Goal: Task Accomplishment & Management: Manage account settings

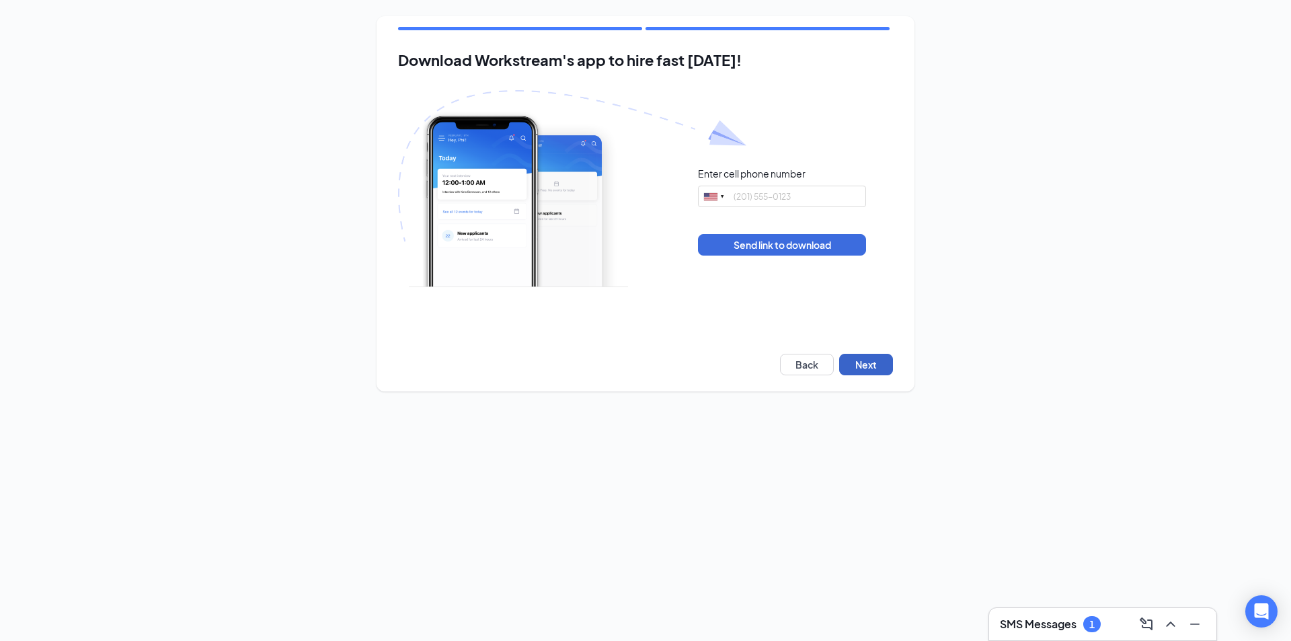
click at [889, 361] on button "Next" at bounding box center [866, 365] width 54 height 22
click at [896, 366] on div "Download Workstream's app to hire fast [DATE]! Enter cell phone number [GEOGRAP…" at bounding box center [645, 203] width 538 height 375
click at [881, 368] on button "Next" at bounding box center [866, 365] width 54 height 22
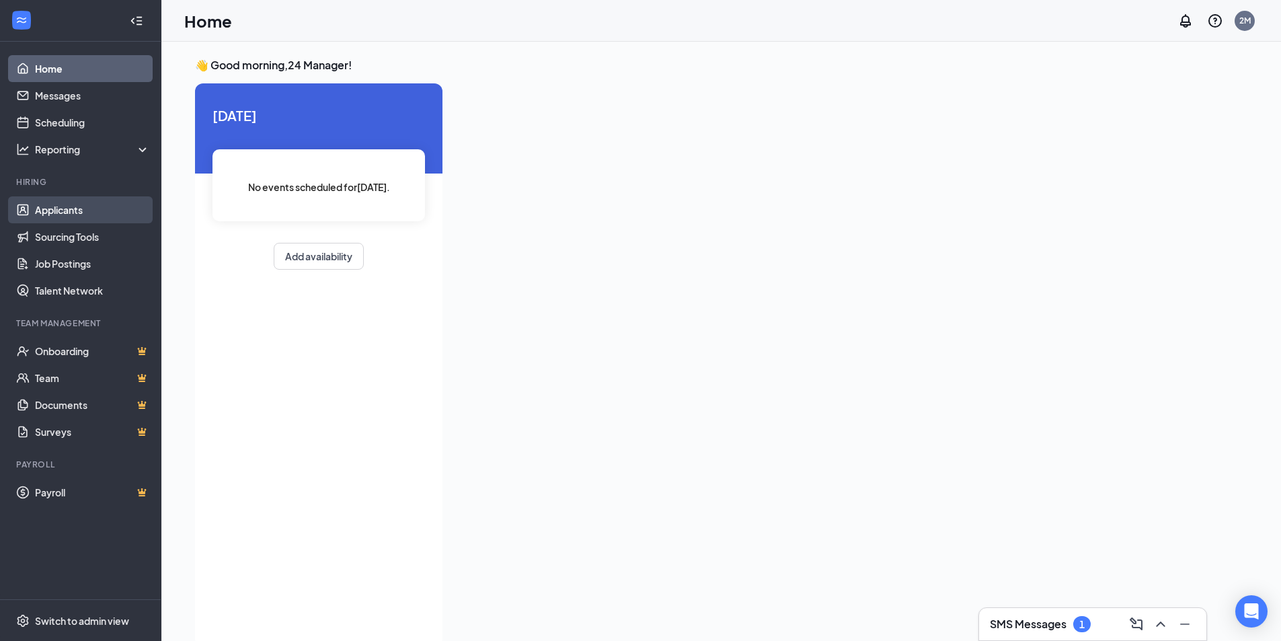
click at [85, 213] on link "Applicants" at bounding box center [92, 209] width 115 height 27
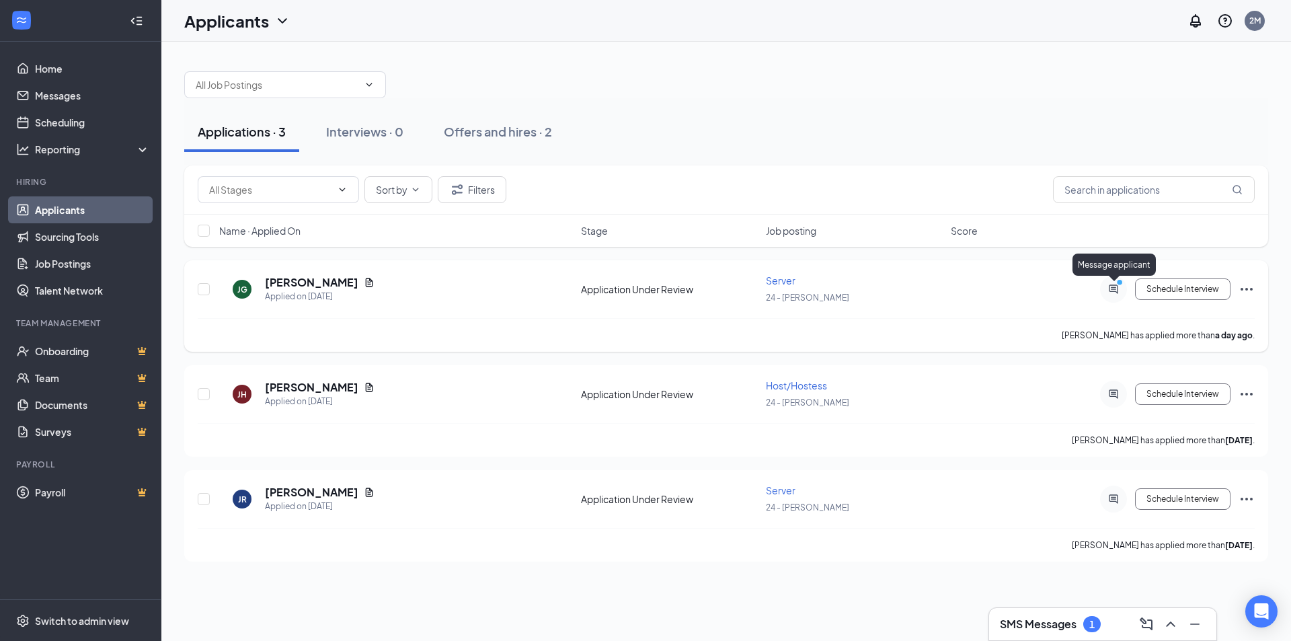
click at [1109, 284] on icon "ActiveChat" at bounding box center [1113, 289] width 16 height 11
click at [1113, 289] on icon "ActiveChat" at bounding box center [1113, 288] width 9 height 9
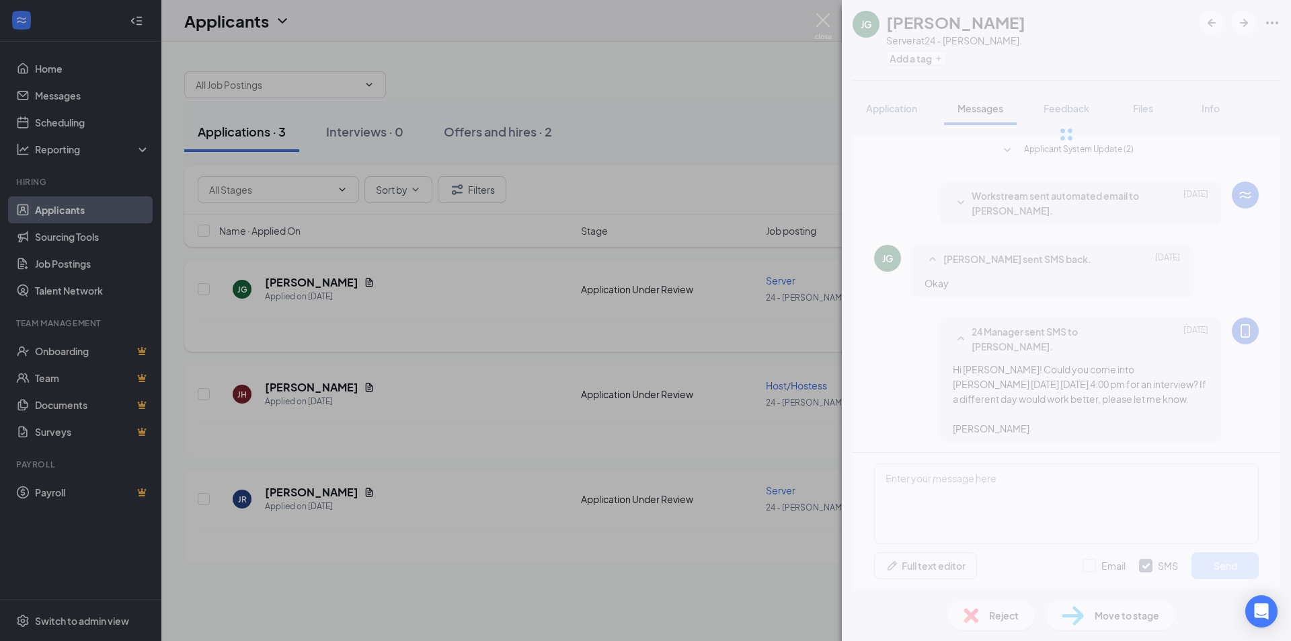
scroll to position [102, 0]
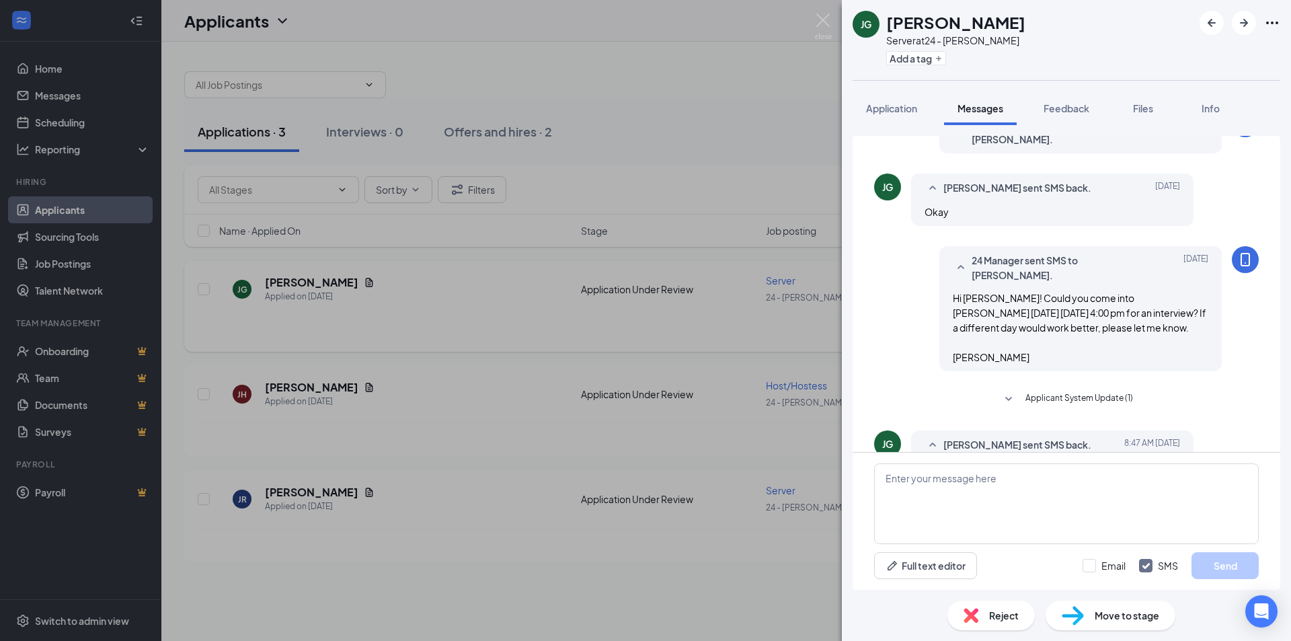
click at [1283, 311] on div "Applicant System Update (2) Workstream sent automated email to [PERSON_NAME]. […" at bounding box center [1066, 357] width 449 height 465
click at [1283, 310] on div "Applicant System Update (2) Workstream sent automated email to [PERSON_NAME]. […" at bounding box center [1066, 357] width 449 height 465
click at [1284, 307] on div "Applicant System Update (2) Workstream sent automated email to [PERSON_NAME]. […" at bounding box center [1066, 357] width 449 height 465
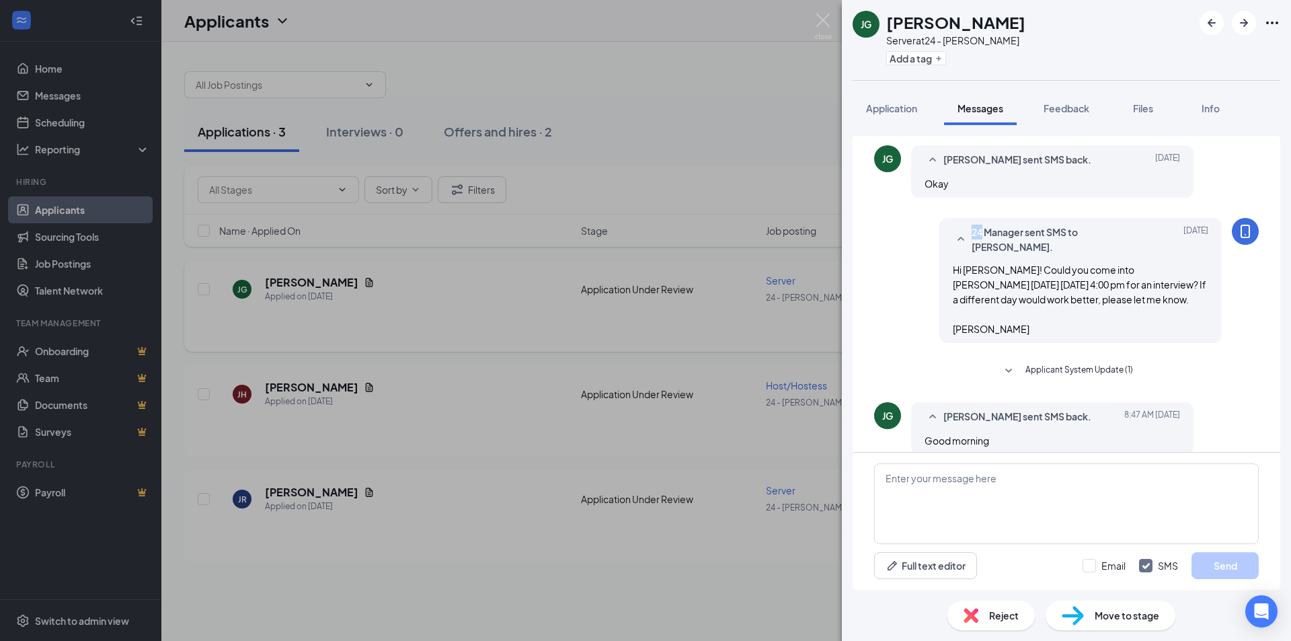
scroll to position [102, 0]
click at [723, 118] on div "[PERSON_NAME] Server at 24 - [PERSON_NAME] Add a tag Application Messages Feedb…" at bounding box center [645, 320] width 1291 height 641
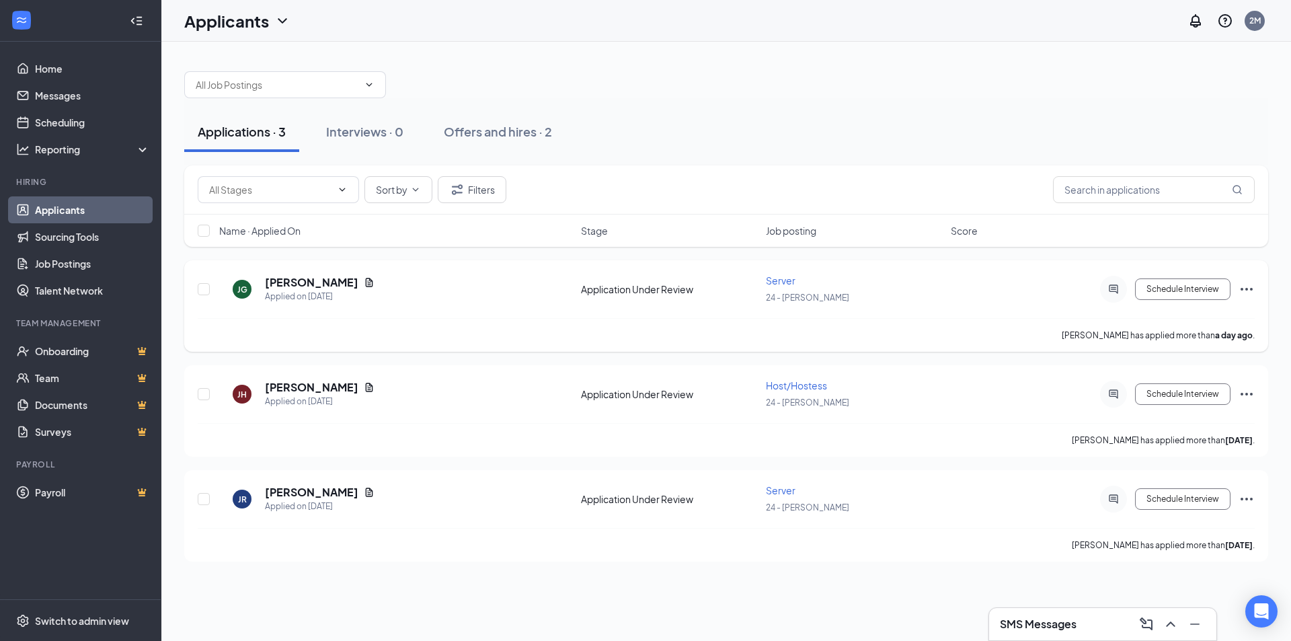
click at [243, 133] on div "Applications · 3" at bounding box center [242, 131] width 88 height 17
click at [493, 127] on div "Offers and hires · 2" at bounding box center [498, 131] width 108 height 17
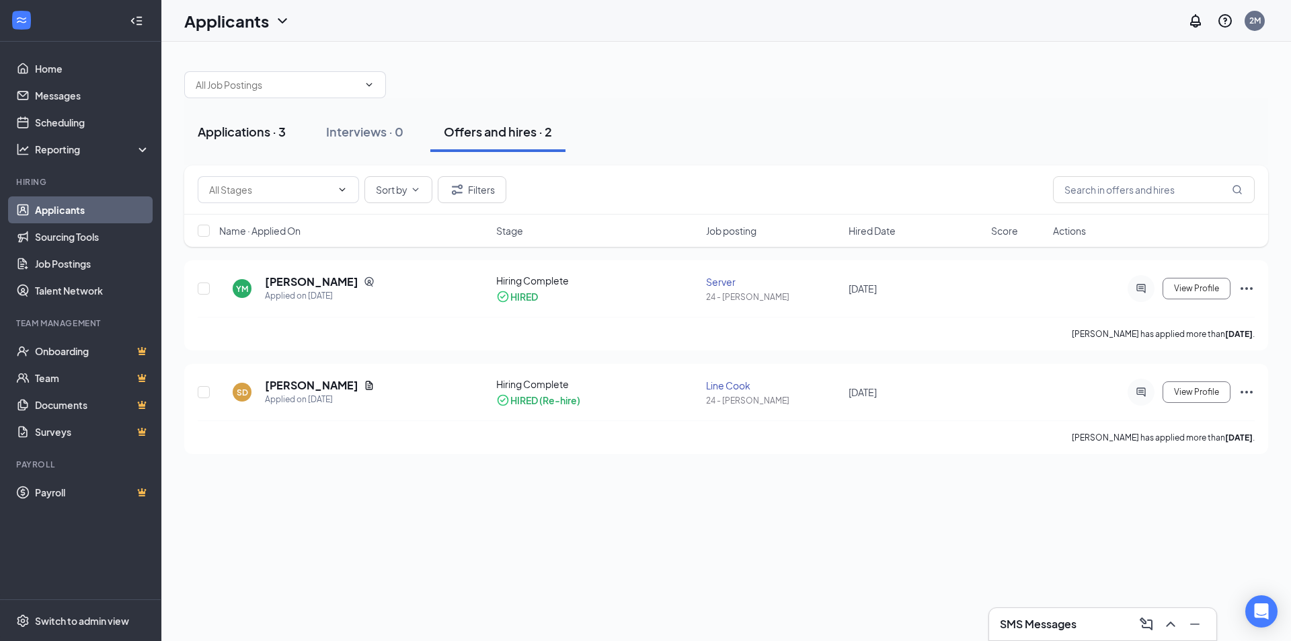
click at [259, 126] on div "Applications · 3" at bounding box center [242, 131] width 88 height 17
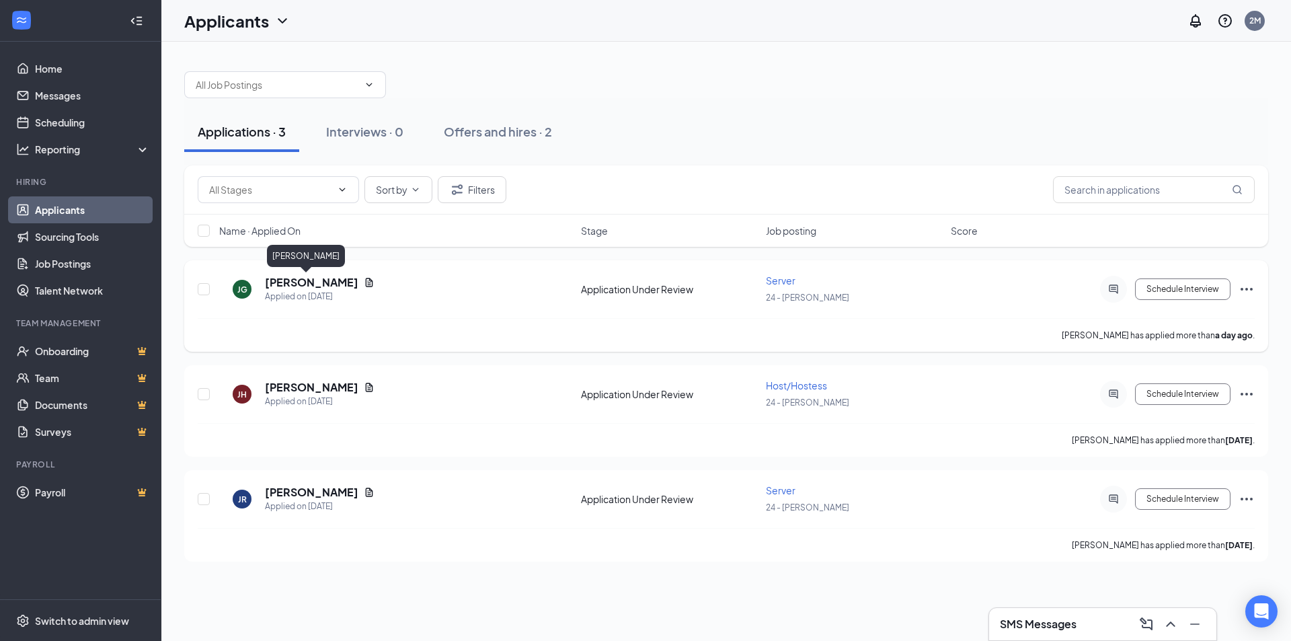
click at [274, 287] on h5 "[PERSON_NAME]" at bounding box center [311, 282] width 93 height 15
click at [239, 294] on div "JG" at bounding box center [242, 289] width 10 height 11
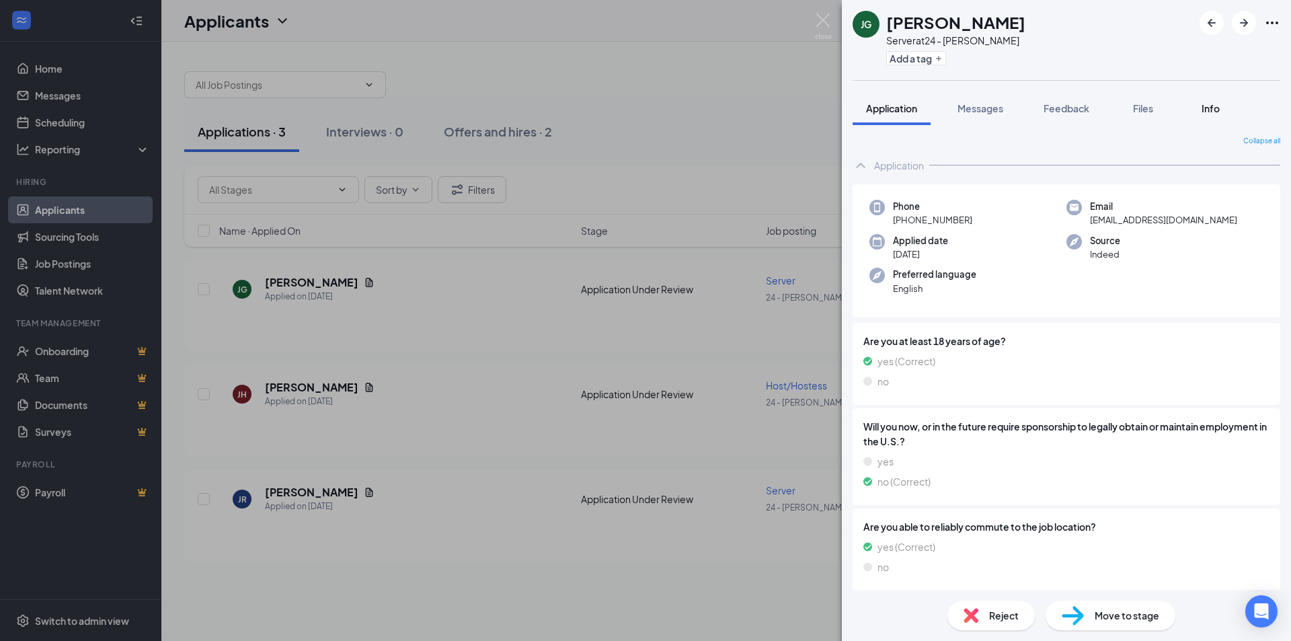
click at [1205, 111] on span "Info" at bounding box center [1210, 108] width 18 height 12
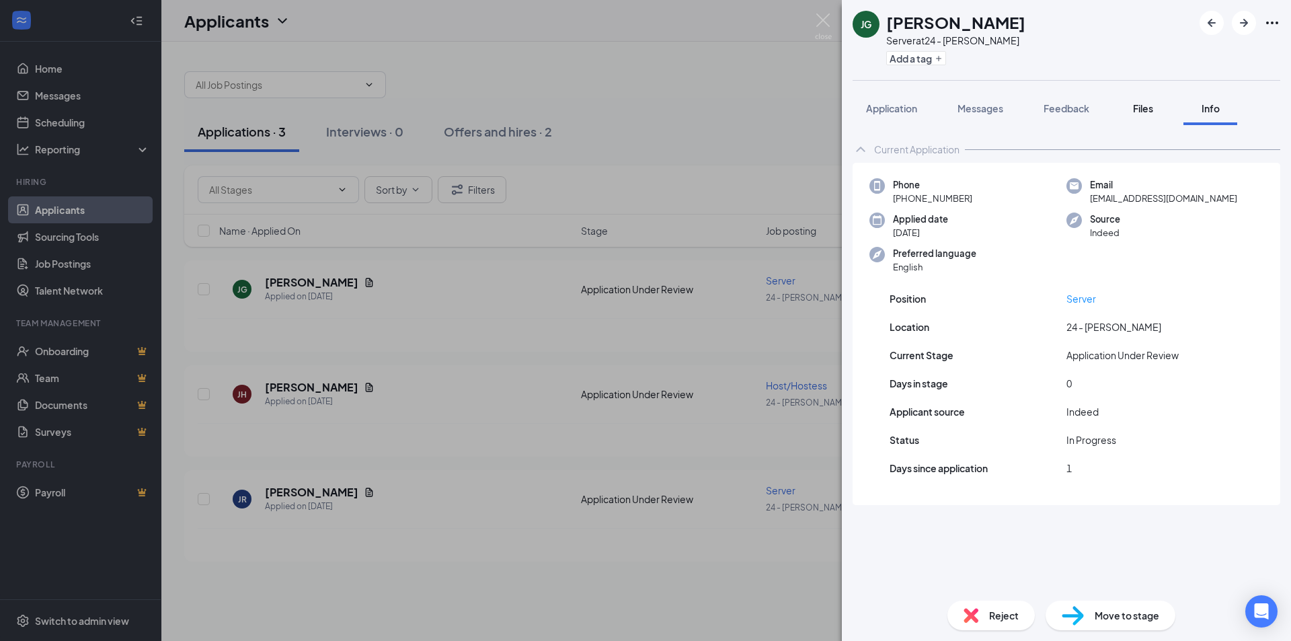
click at [1137, 114] on div "Files" at bounding box center [1142, 108] width 27 height 13
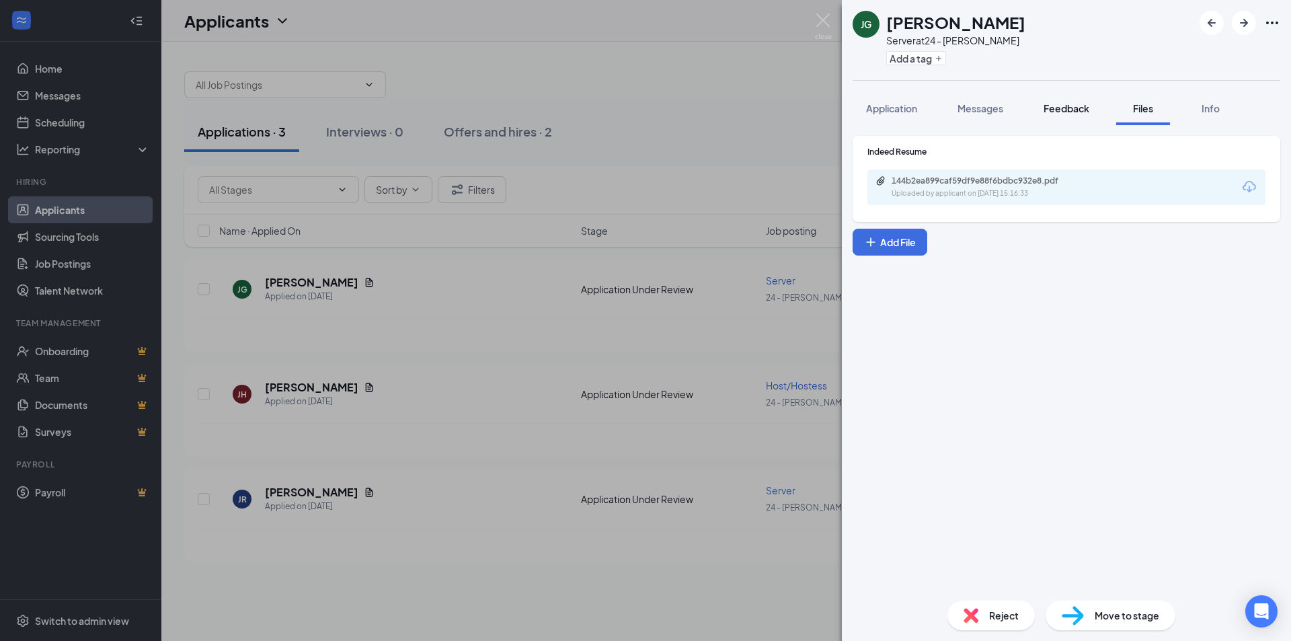
click at [1051, 110] on span "Feedback" at bounding box center [1066, 108] width 46 height 12
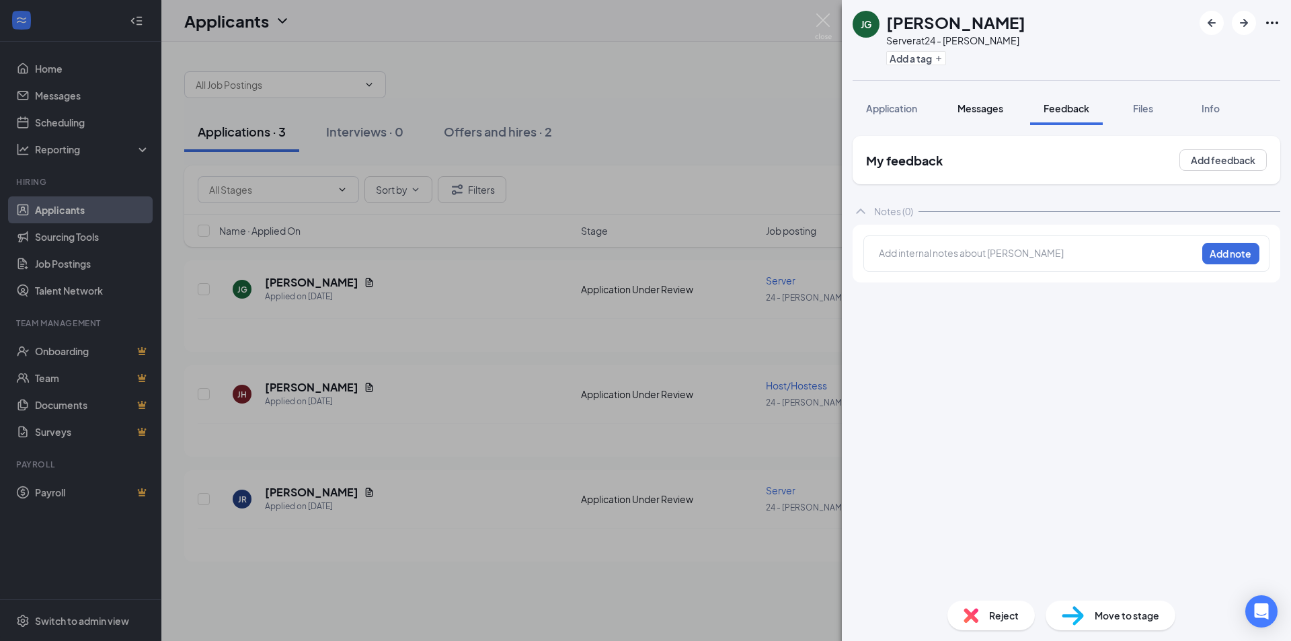
click at [973, 115] on button "Messages" at bounding box center [980, 108] width 73 height 34
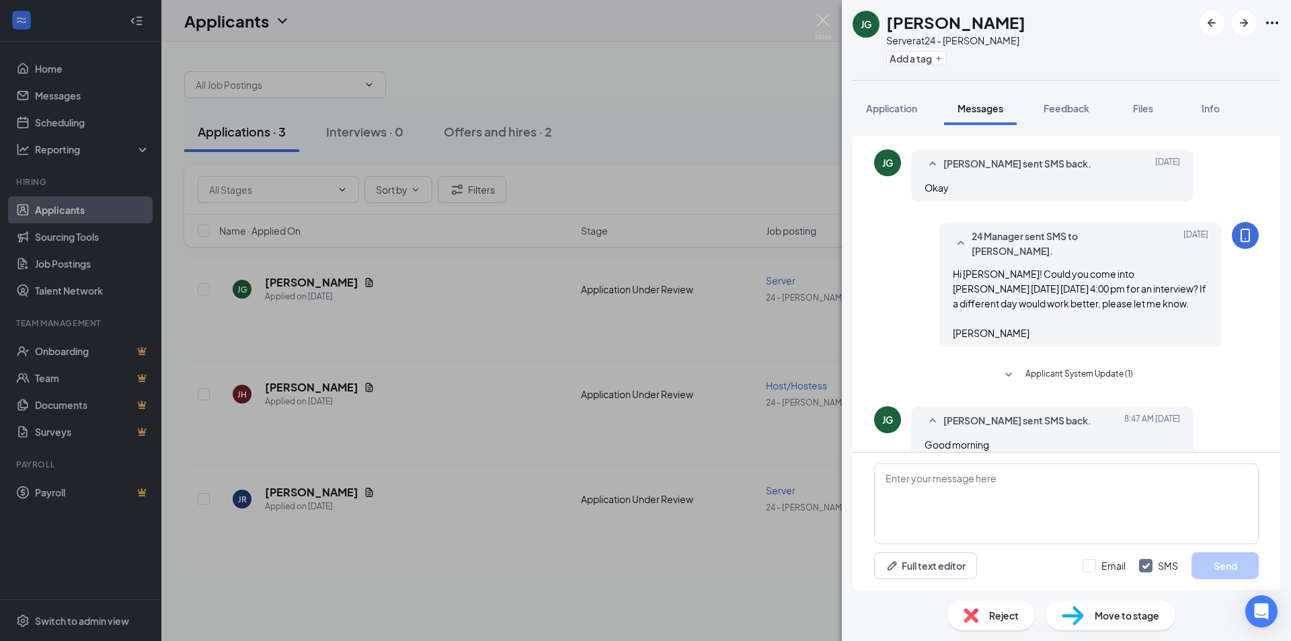
scroll to position [102, 0]
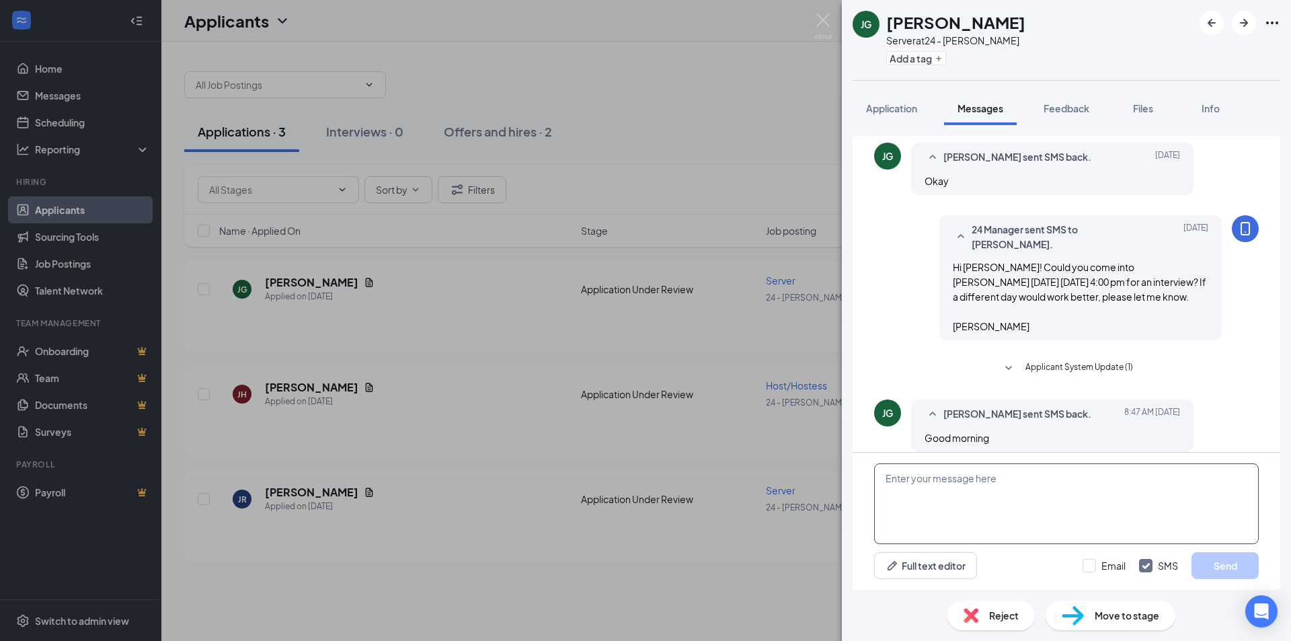
click at [1008, 520] on textarea at bounding box center [1066, 503] width 385 height 81
click at [1004, 360] on icon "SmallChevronDown" at bounding box center [1008, 368] width 16 height 16
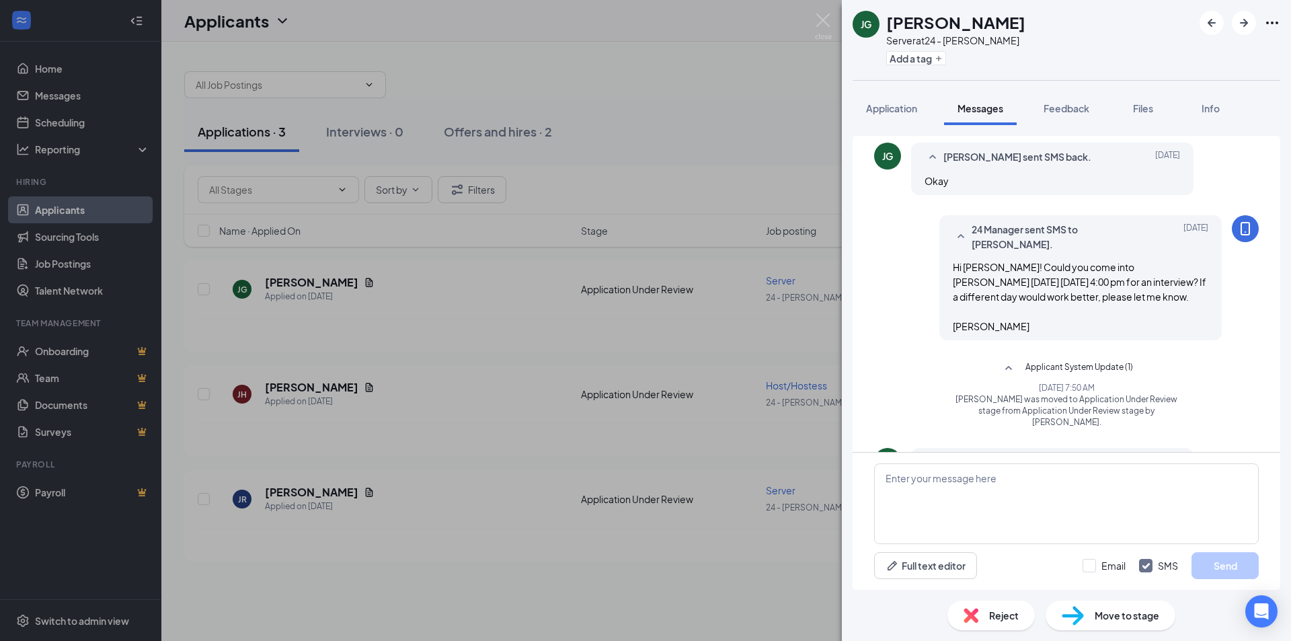
click at [1004, 360] on icon "SmallChevronUp" at bounding box center [1008, 368] width 16 height 16
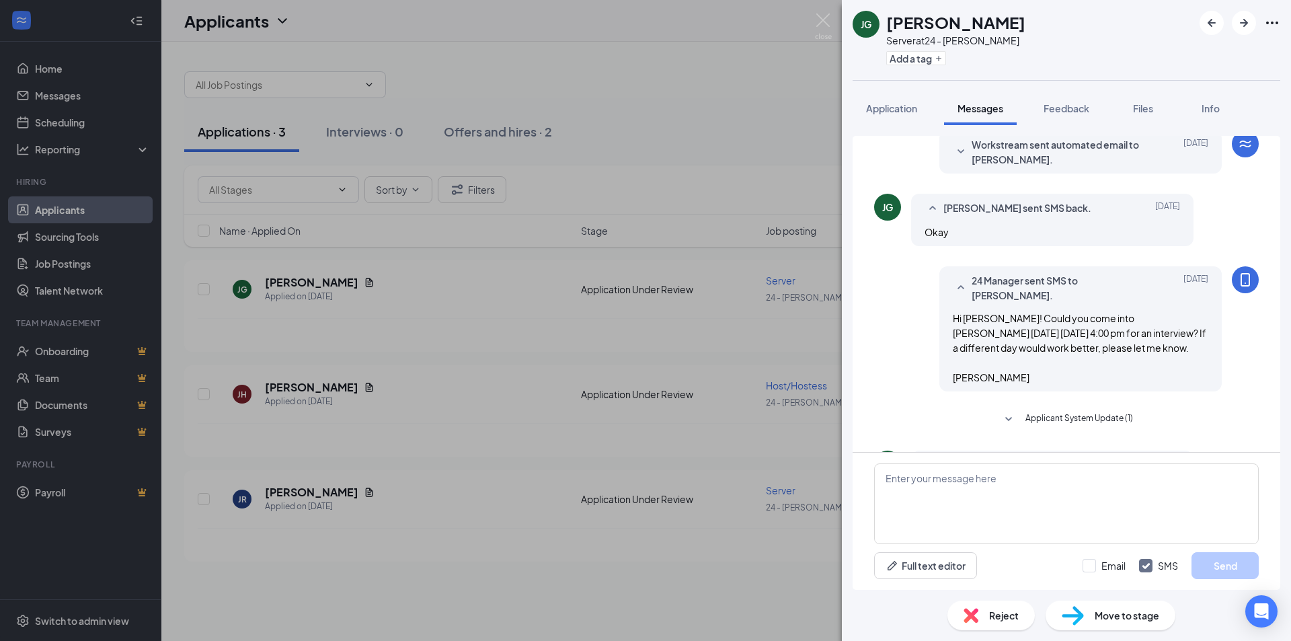
scroll to position [0, 0]
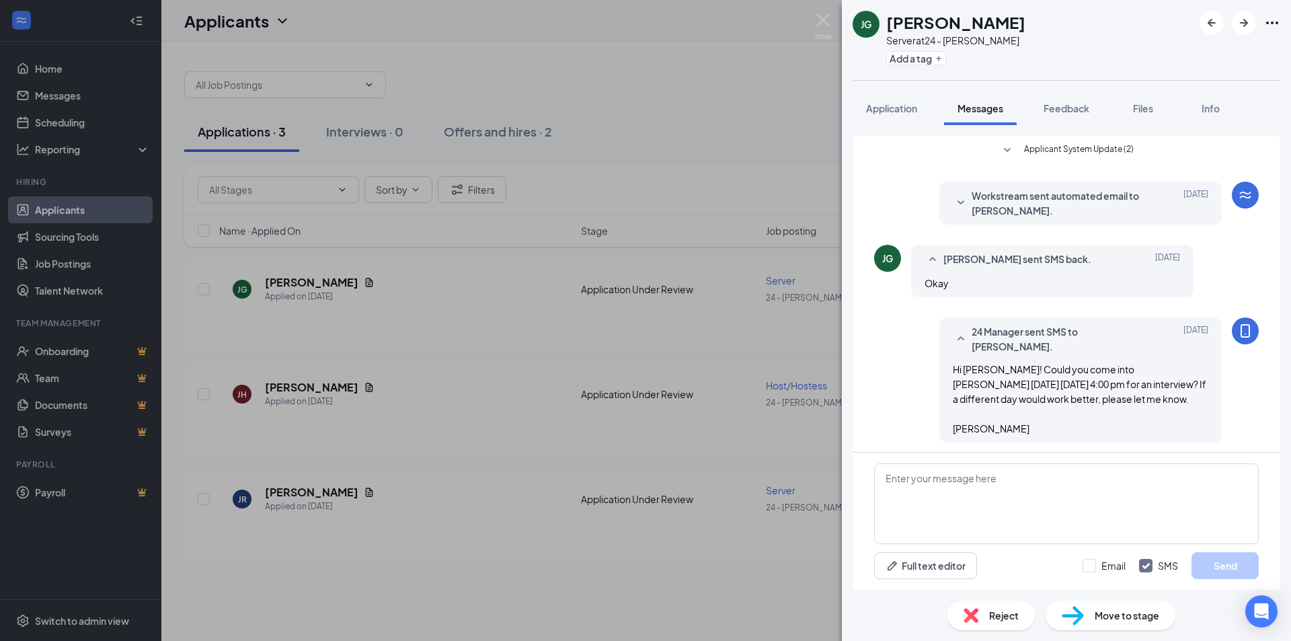
click at [1103, 151] on span "Applicant System Update (2)" at bounding box center [1079, 151] width 110 height 16
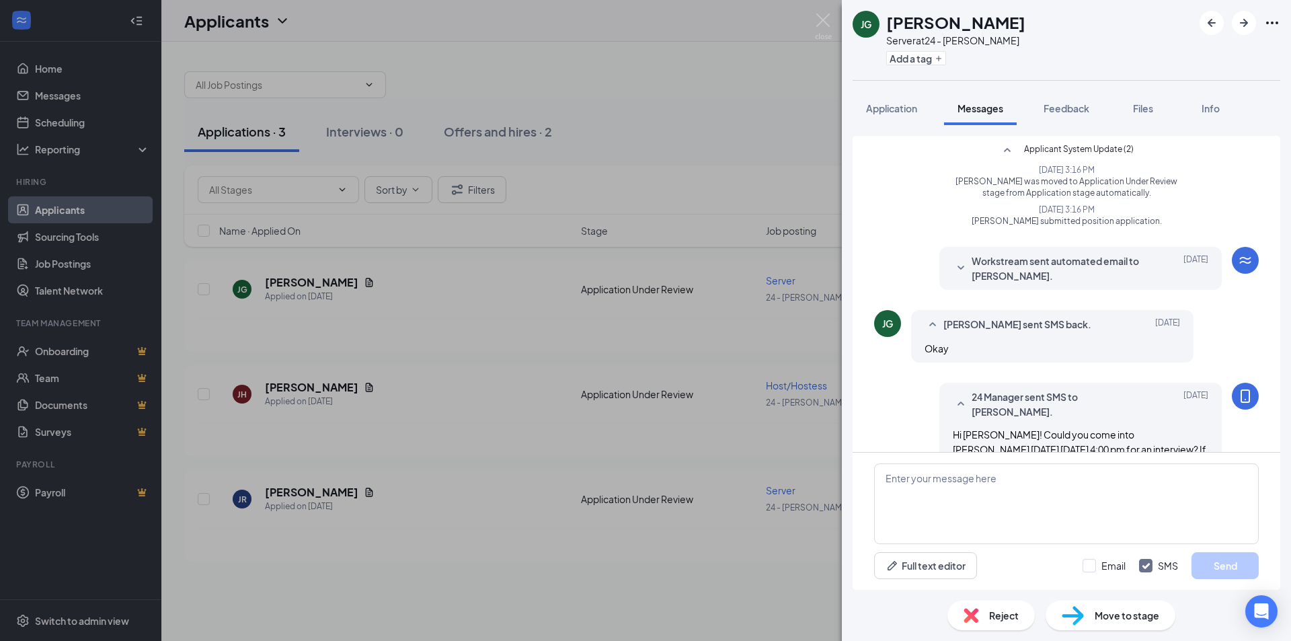
click at [1103, 151] on span "Applicant System Update (2)" at bounding box center [1079, 151] width 110 height 16
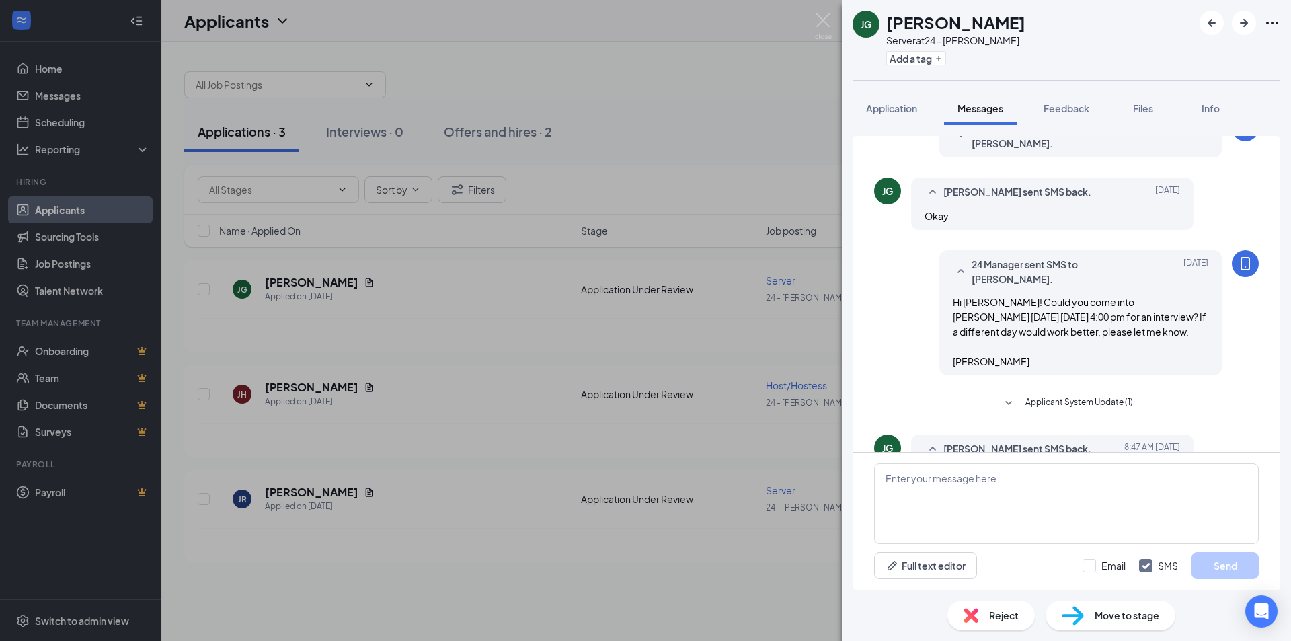
scroll to position [102, 0]
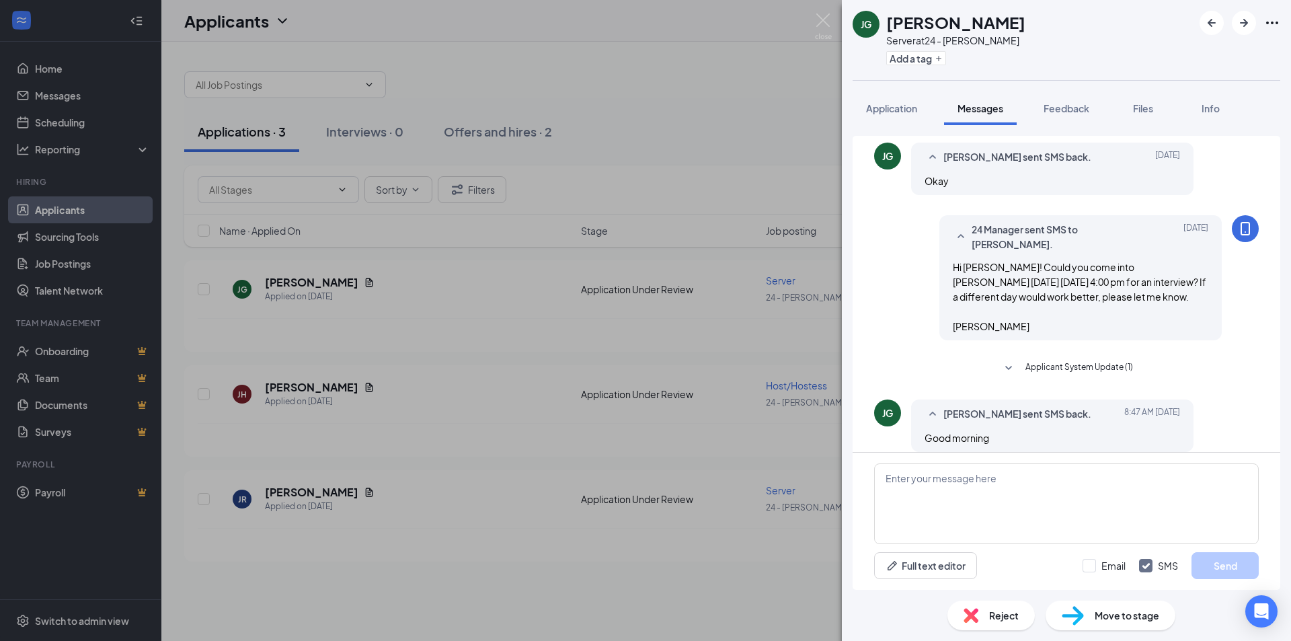
click at [768, 116] on div "[PERSON_NAME] Server at 24 - [PERSON_NAME] Add a tag Application Messages Feedb…" at bounding box center [645, 320] width 1291 height 641
